Goal: Find specific page/section: Find specific page/section

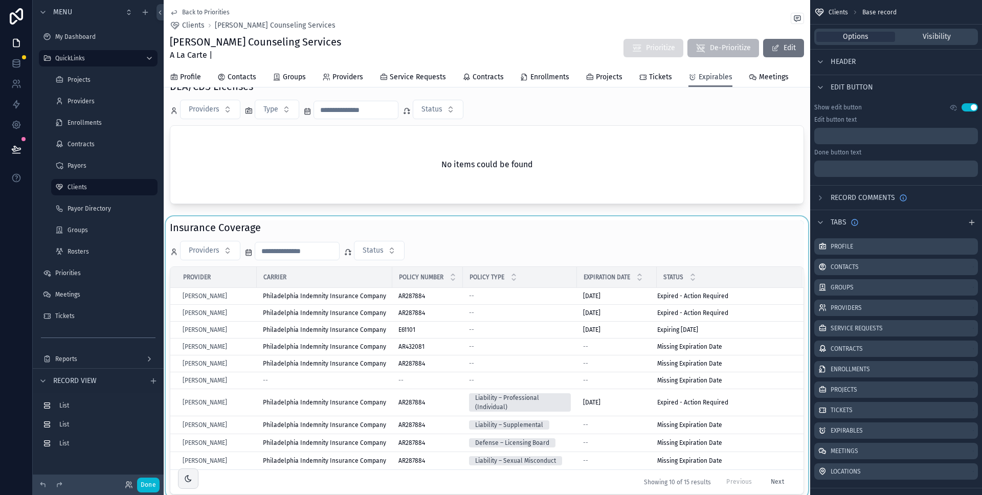
scroll to position [428, 0]
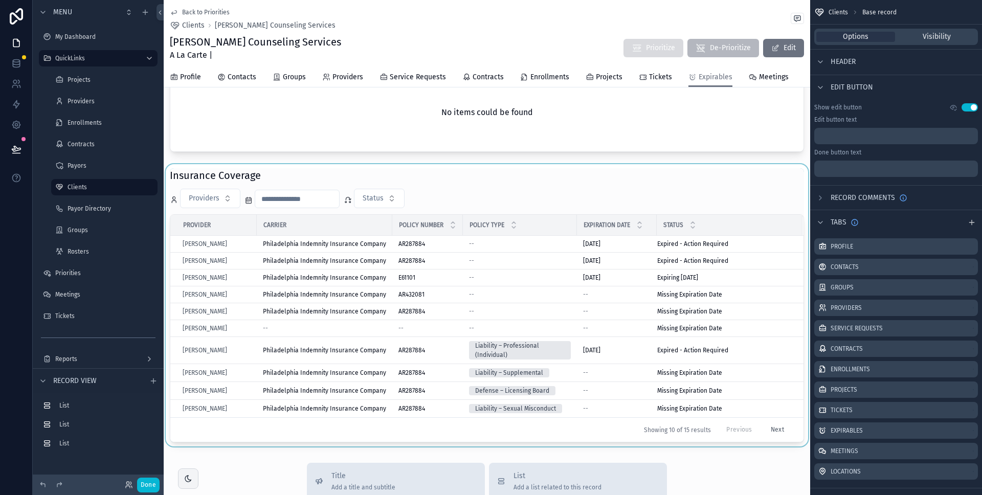
click at [580, 233] on div "scrollable content" at bounding box center [487, 305] width 646 height 282
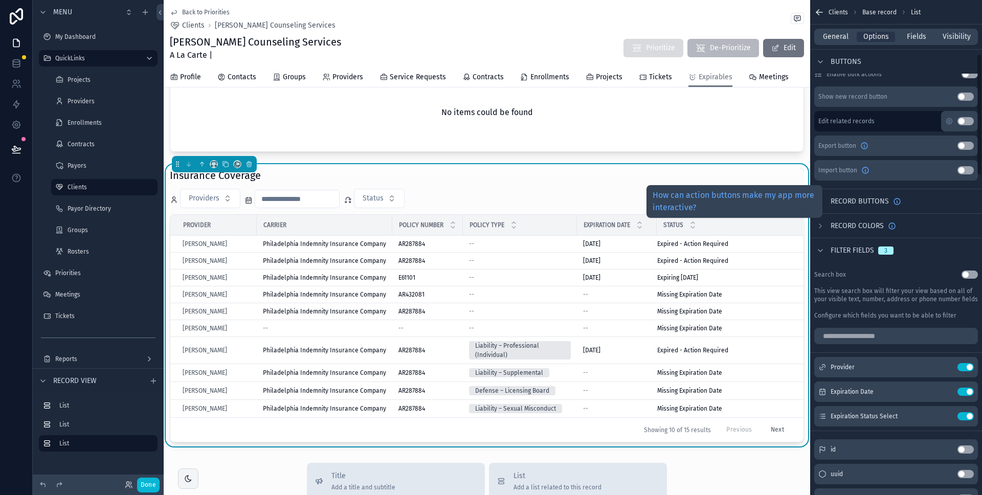
scroll to position [232, 0]
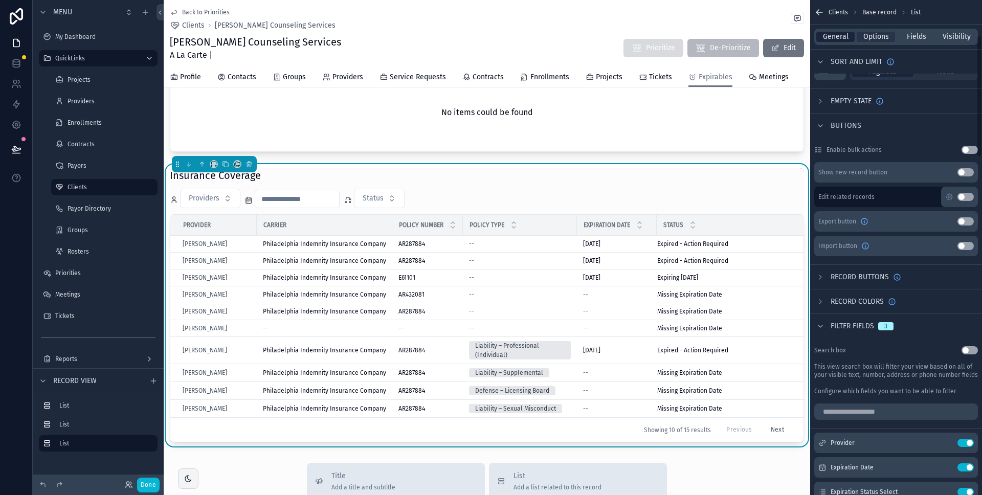
click at [840, 38] on span "General" at bounding box center [836, 37] width 26 height 10
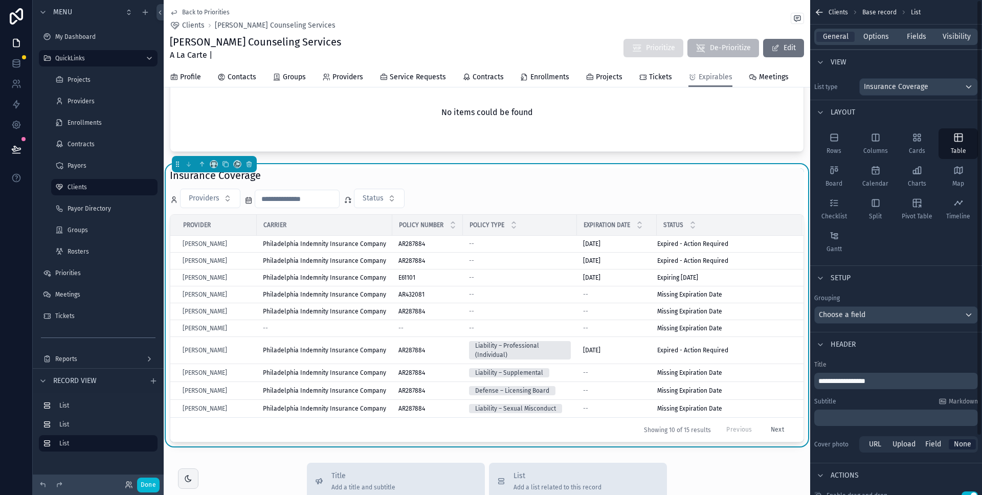
scroll to position [67, 0]
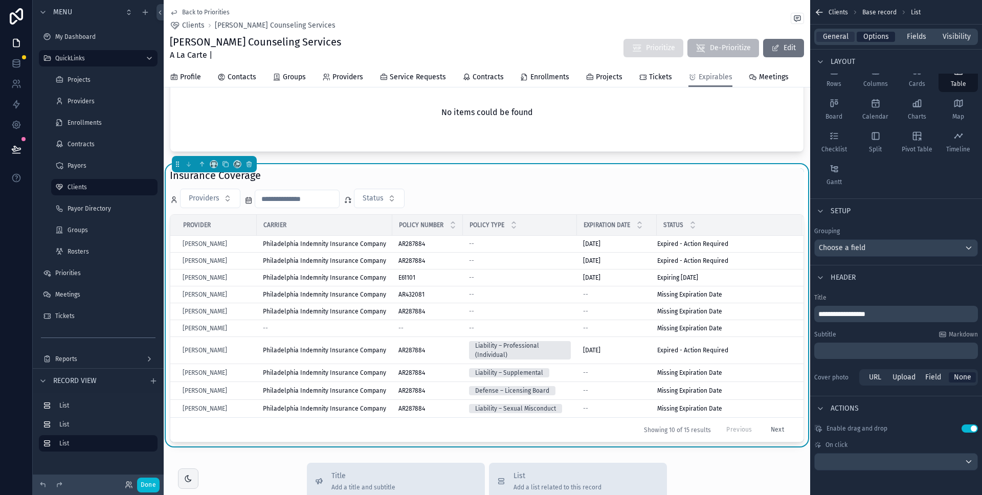
click at [880, 34] on span "Options" at bounding box center [876, 37] width 26 height 10
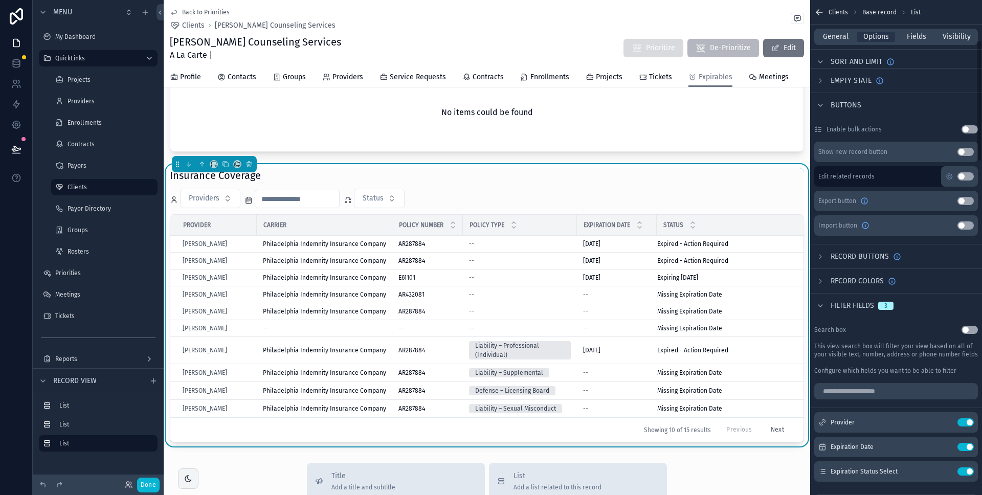
scroll to position [0, 0]
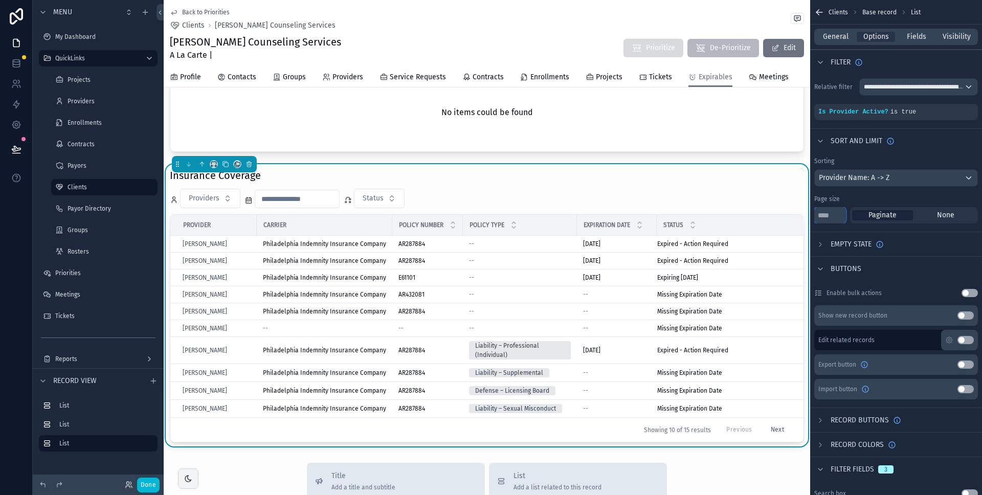
drag, startPoint x: 828, startPoint y: 214, endPoint x: 796, endPoint y: 208, distance: 32.9
click at [796, 208] on div "Jump to... K My Dashboard QuickLinks Projects 4,151 Providers 295 Enrollments 3…" at bounding box center [573, 247] width 818 height 495
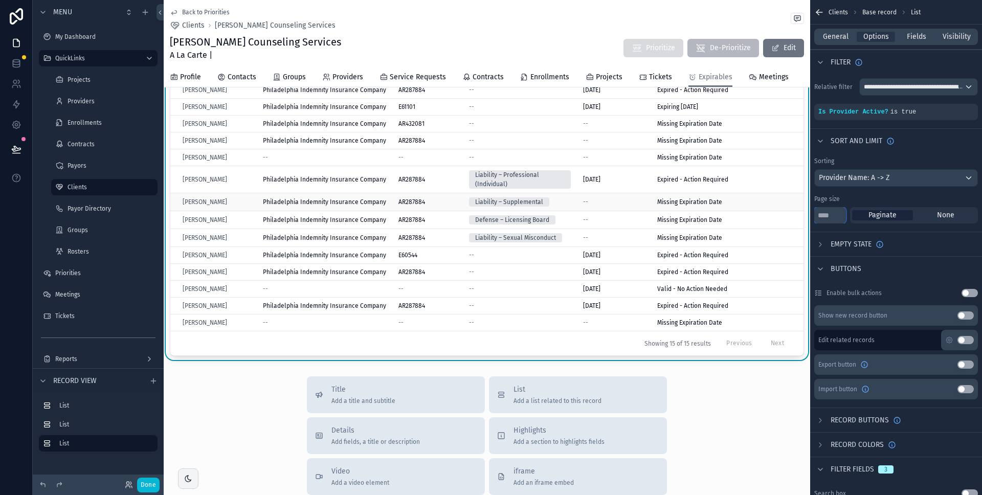
scroll to position [563, 0]
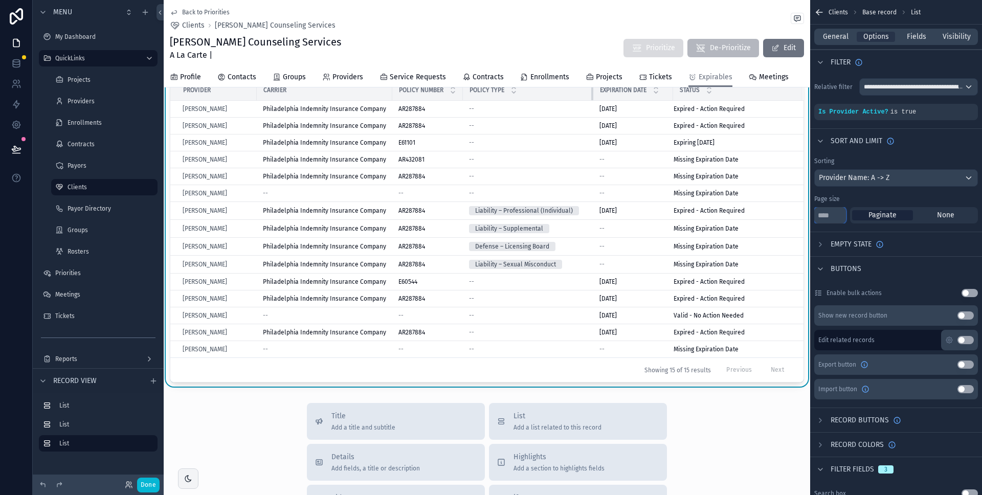
drag, startPoint x: 573, startPoint y: 114, endPoint x: 590, endPoint y: 111, distance: 16.6
click at [591, 100] on div "scrollable content" at bounding box center [593, 90] width 4 height 20
type input "**"
click at [923, 87] on span "**********" at bounding box center [914, 87] width 100 height 8
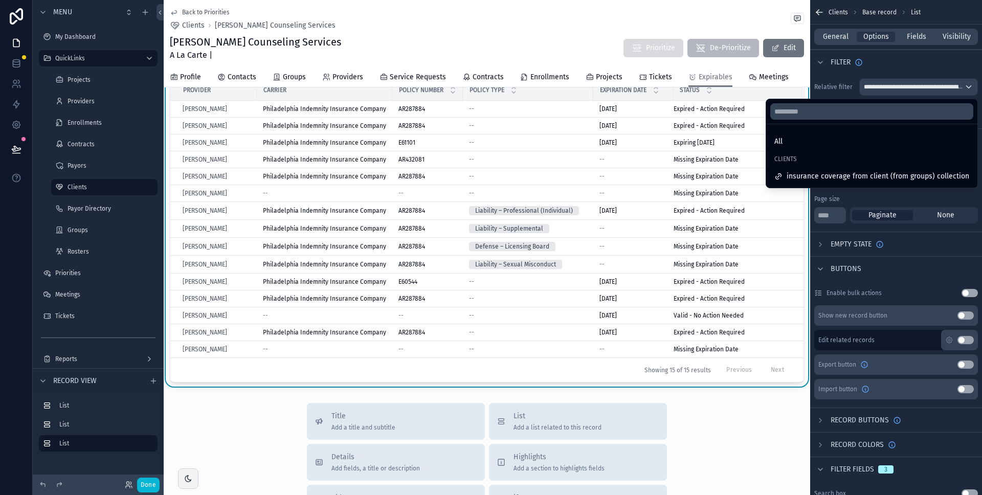
click at [920, 71] on div "scrollable content" at bounding box center [491, 247] width 982 height 495
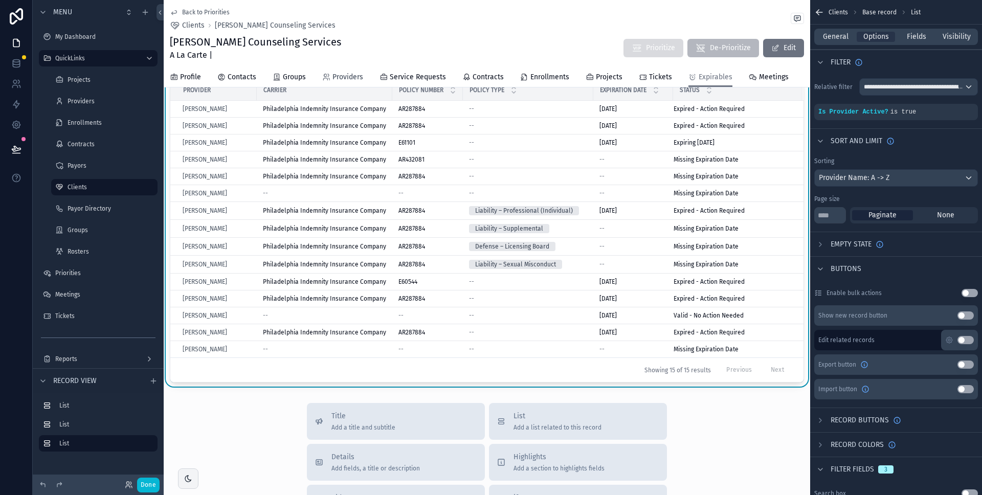
click at [350, 75] on span "Providers" at bounding box center [347, 77] width 31 height 10
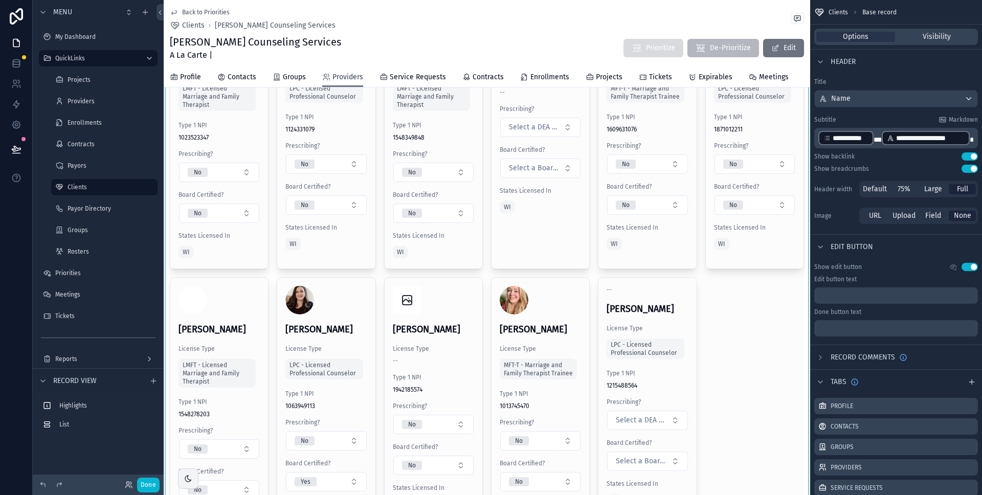
scroll to position [341, 0]
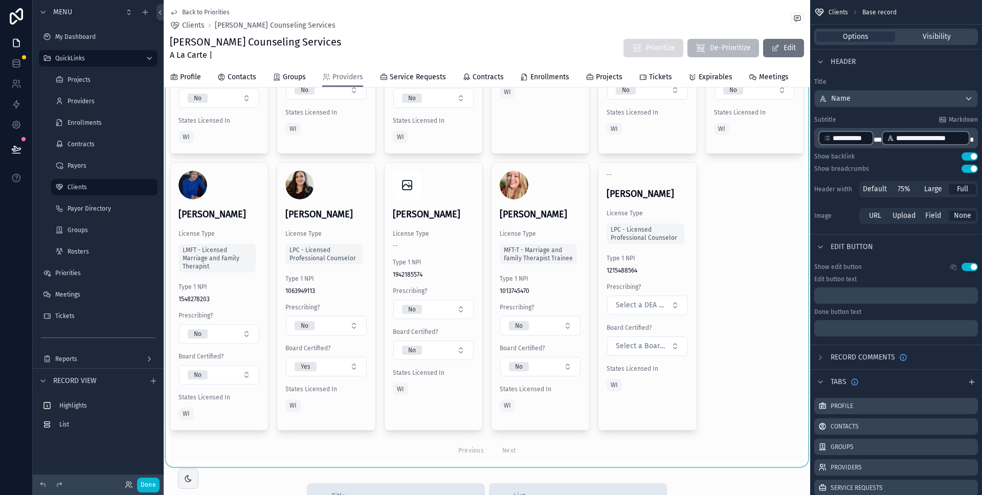
click at [455, 208] on div "scrollable content" at bounding box center [487, 146] width 646 height 641
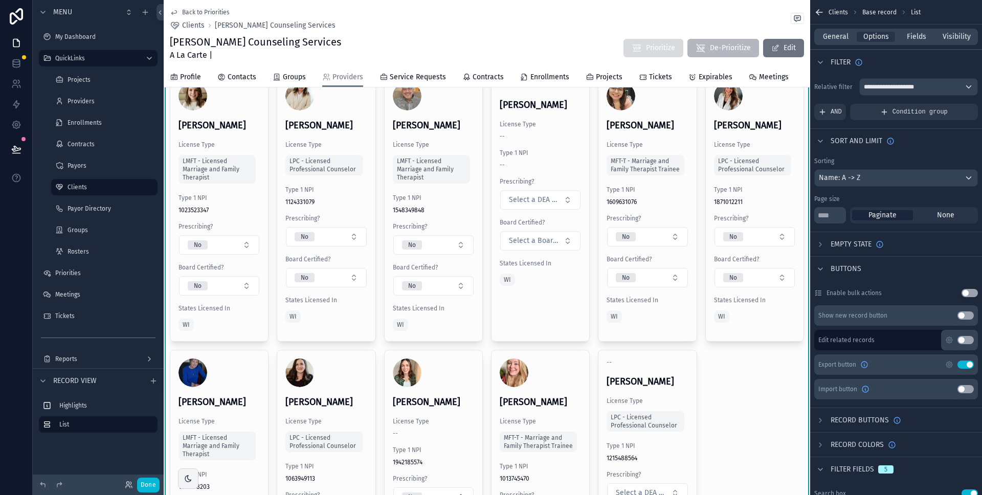
scroll to position [0, 0]
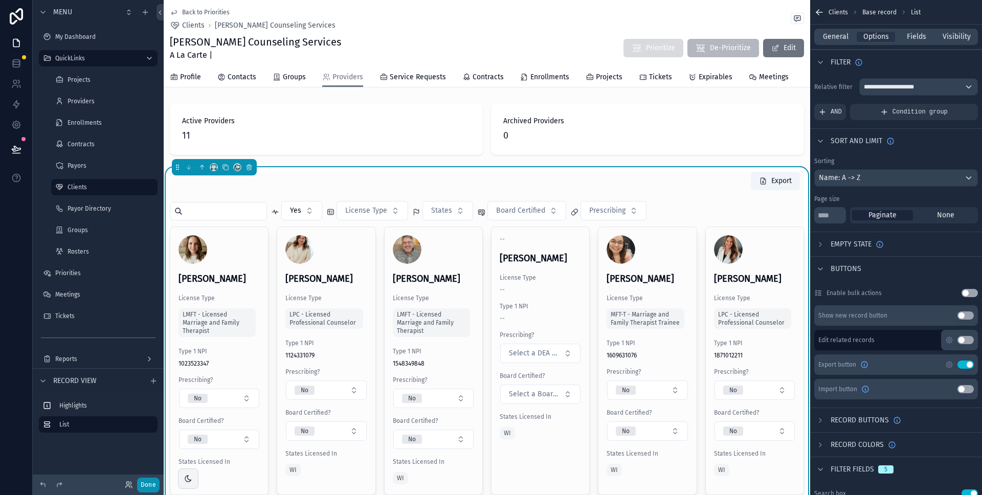
click at [155, 486] on button "Done" at bounding box center [148, 485] width 23 height 15
